Goal: Transaction & Acquisition: Purchase product/service

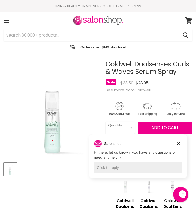
click at [165, 130] on span "Add to cart" at bounding box center [165, 128] width 27 height 6
click at [166, 126] on span "Add to cart" at bounding box center [165, 128] width 27 height 6
click at [165, 126] on span "Add to cart" at bounding box center [165, 128] width 27 height 6
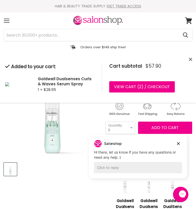
click at [142, 86] on link "View cart ( 2 ) / Checkout" at bounding box center [142, 86] width 66 height 11
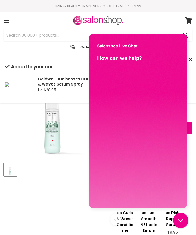
click at [181, 217] on div "Close gorgias live chat" at bounding box center [181, 220] width 10 height 10
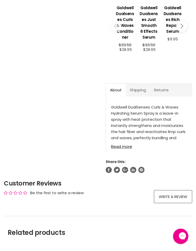
scroll to position [193, 0]
click at [129, 148] on link "Read more" at bounding box center [149, 144] width 76 height 7
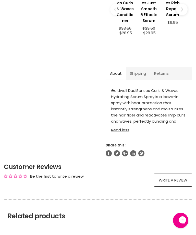
scroll to position [209, 0]
click at [89, 199] on h2 "Related products" at bounding box center [98, 209] width 189 height 21
